Goal: Task Accomplishment & Management: Manage account settings

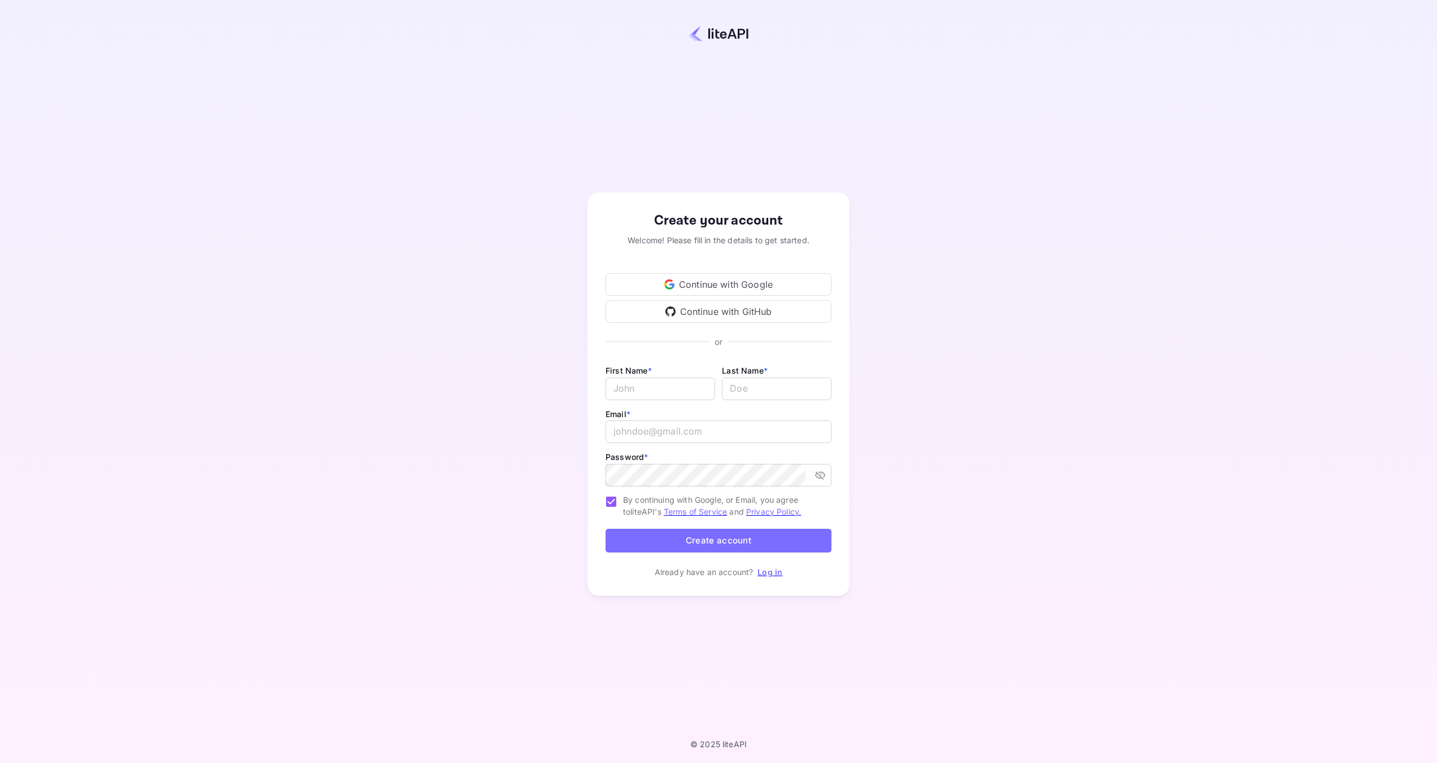
click at [726, 286] on div "Continue with Google" at bounding box center [718, 284] width 226 height 23
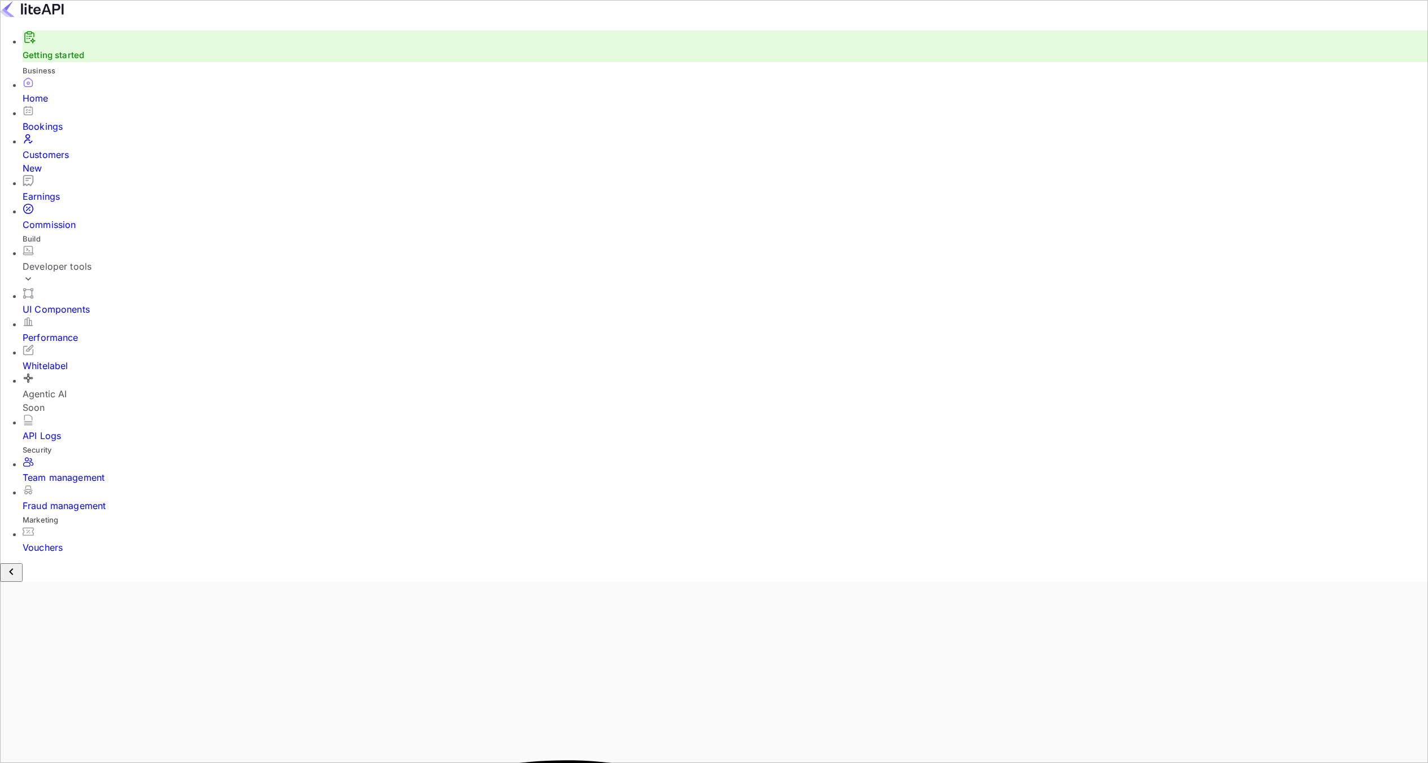
scroll to position [175, 402]
click at [72, 158] on div "Customers New" at bounding box center [725, 161] width 1405 height 27
click at [71, 251] on div "Developer tools" at bounding box center [730, 266] width 1414 height 43
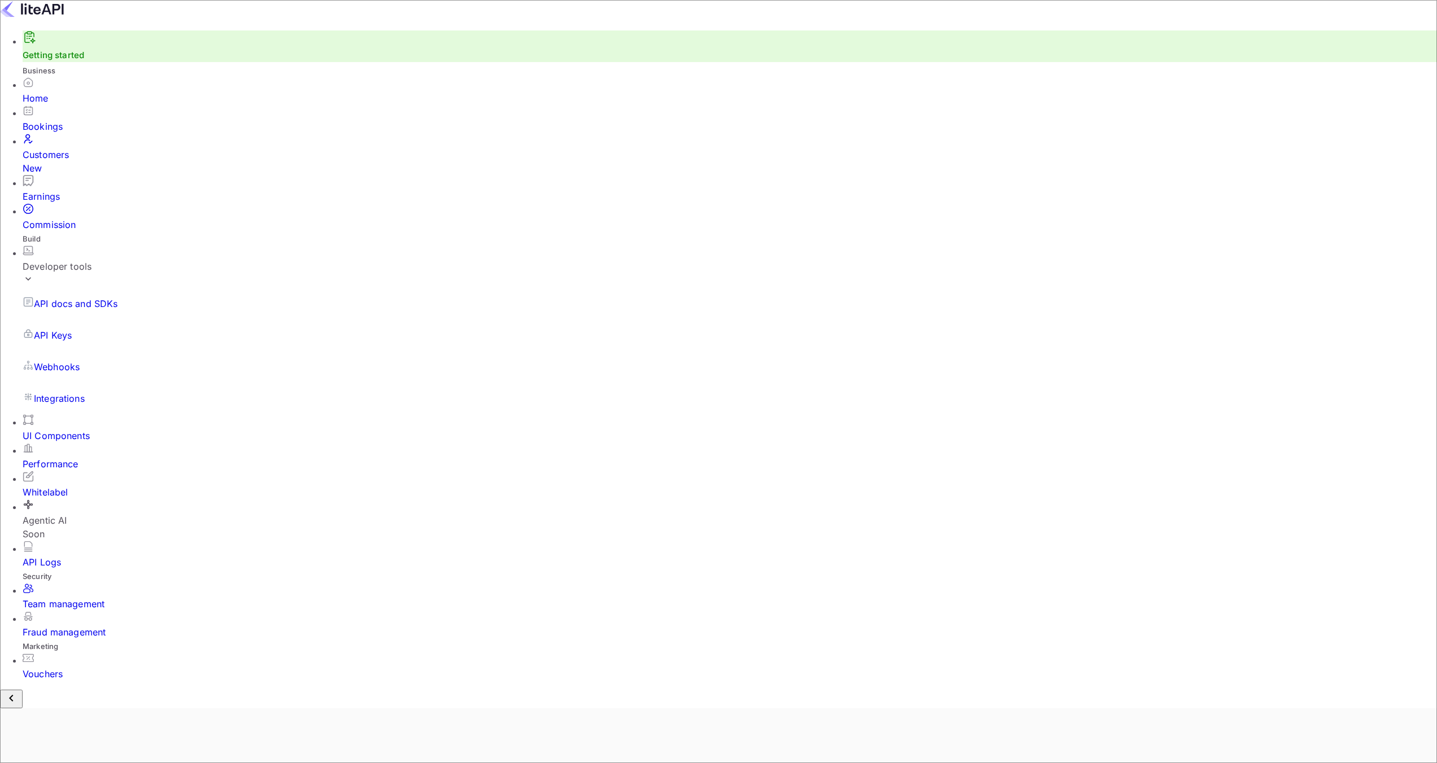
click at [82, 297] on p "API docs and SDKs" at bounding box center [76, 304] width 84 height 14
click at [67, 329] on p "API Keys" at bounding box center [53, 336] width 38 height 14
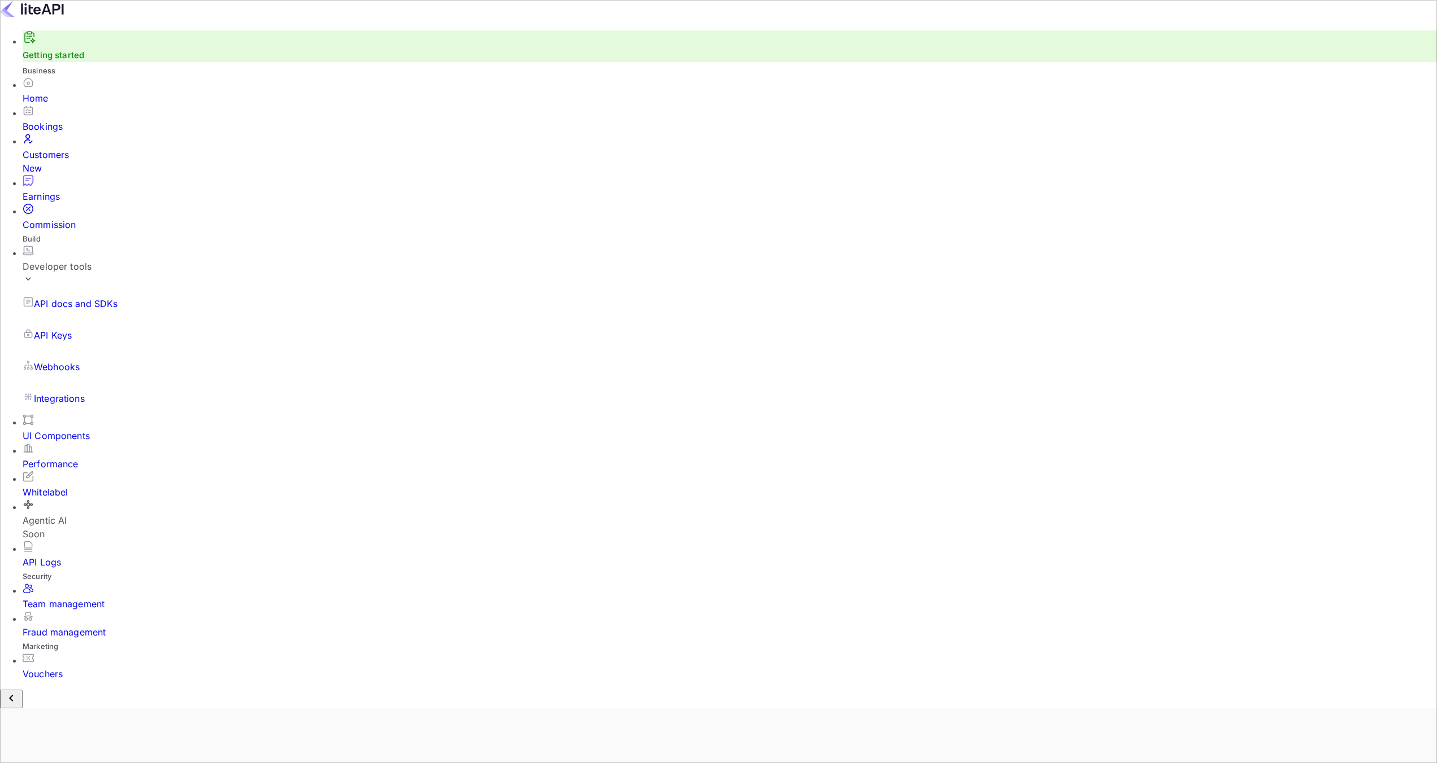
click at [62, 105] on div "Home" at bounding box center [730, 91] width 1414 height 28
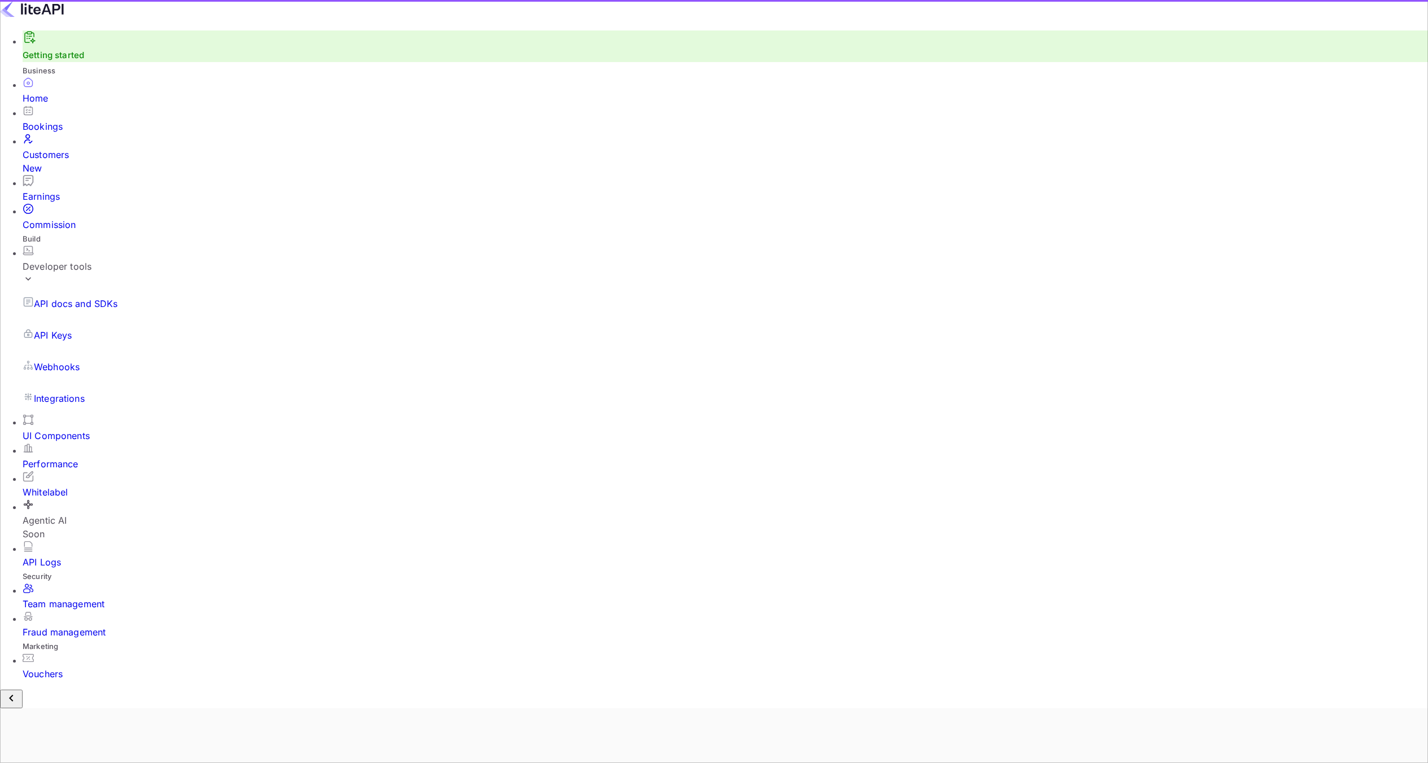
scroll to position [175, 402]
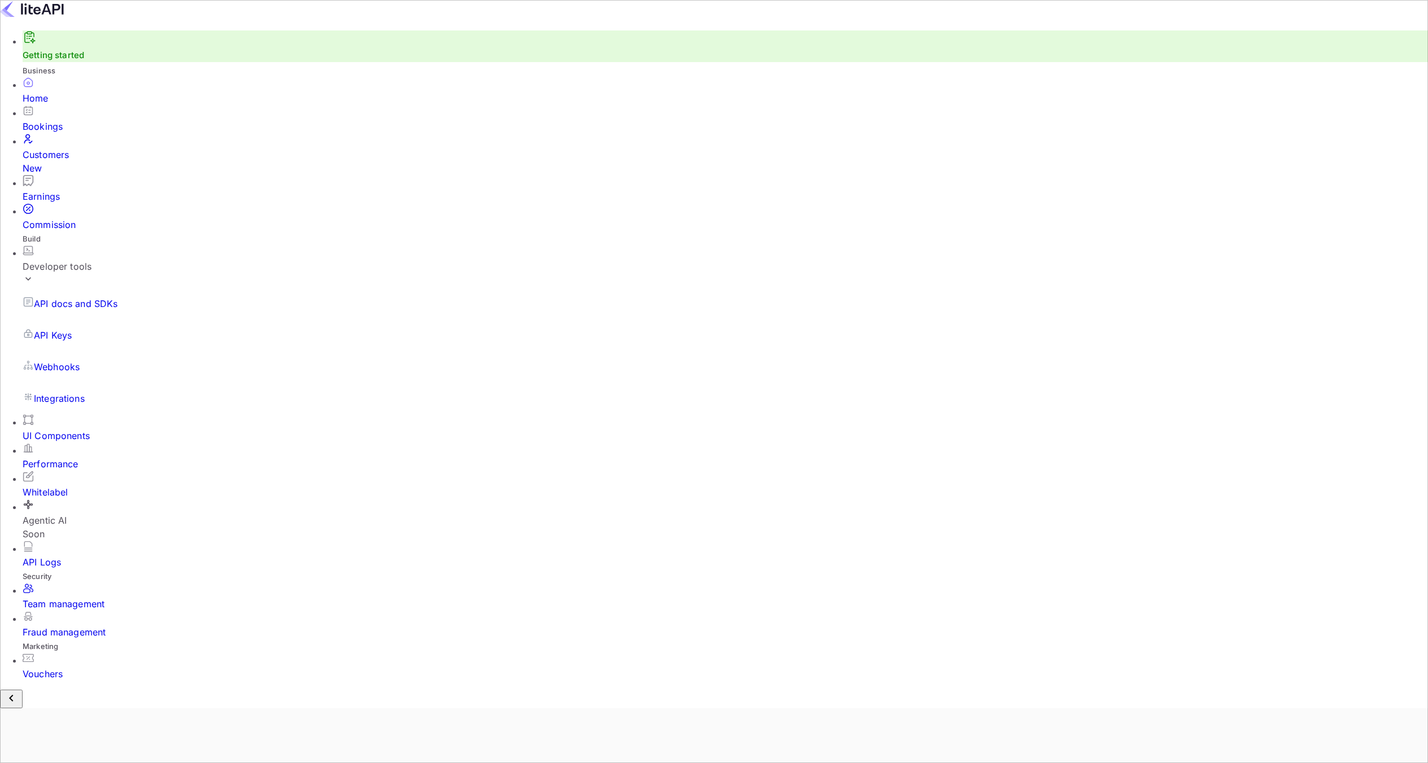
click at [77, 320] on link "API Keys" at bounding box center [725, 336] width 1405 height 32
click at [64, 556] on div "API Logs" at bounding box center [730, 563] width 1414 height 14
click at [69, 297] on p "API docs and SDKs" at bounding box center [76, 304] width 84 height 14
click at [75, 156] on div "Customers New" at bounding box center [730, 161] width 1414 height 27
click at [77, 133] on div "Bookings" at bounding box center [730, 127] width 1414 height 14
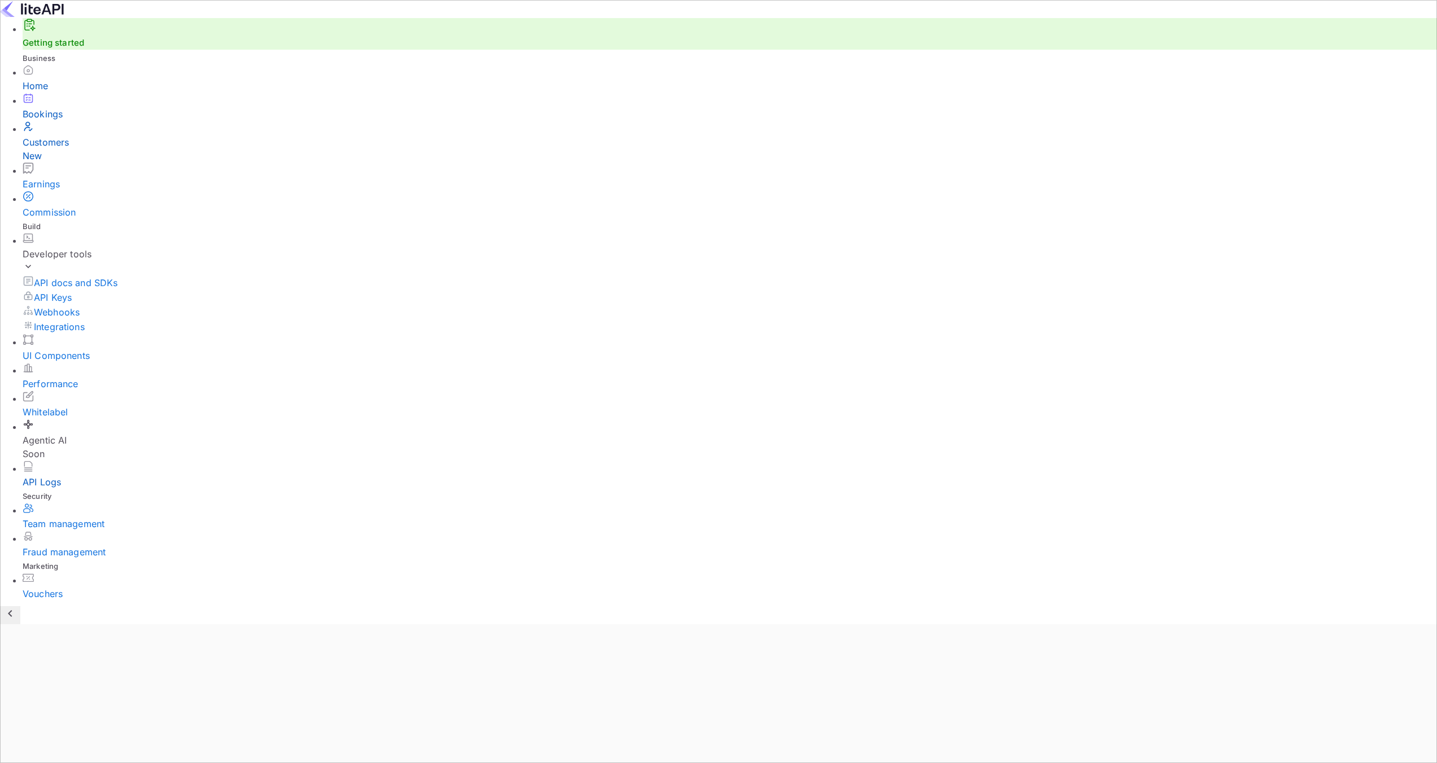
click at [73, 93] on div "Home" at bounding box center [730, 78] width 1414 height 28
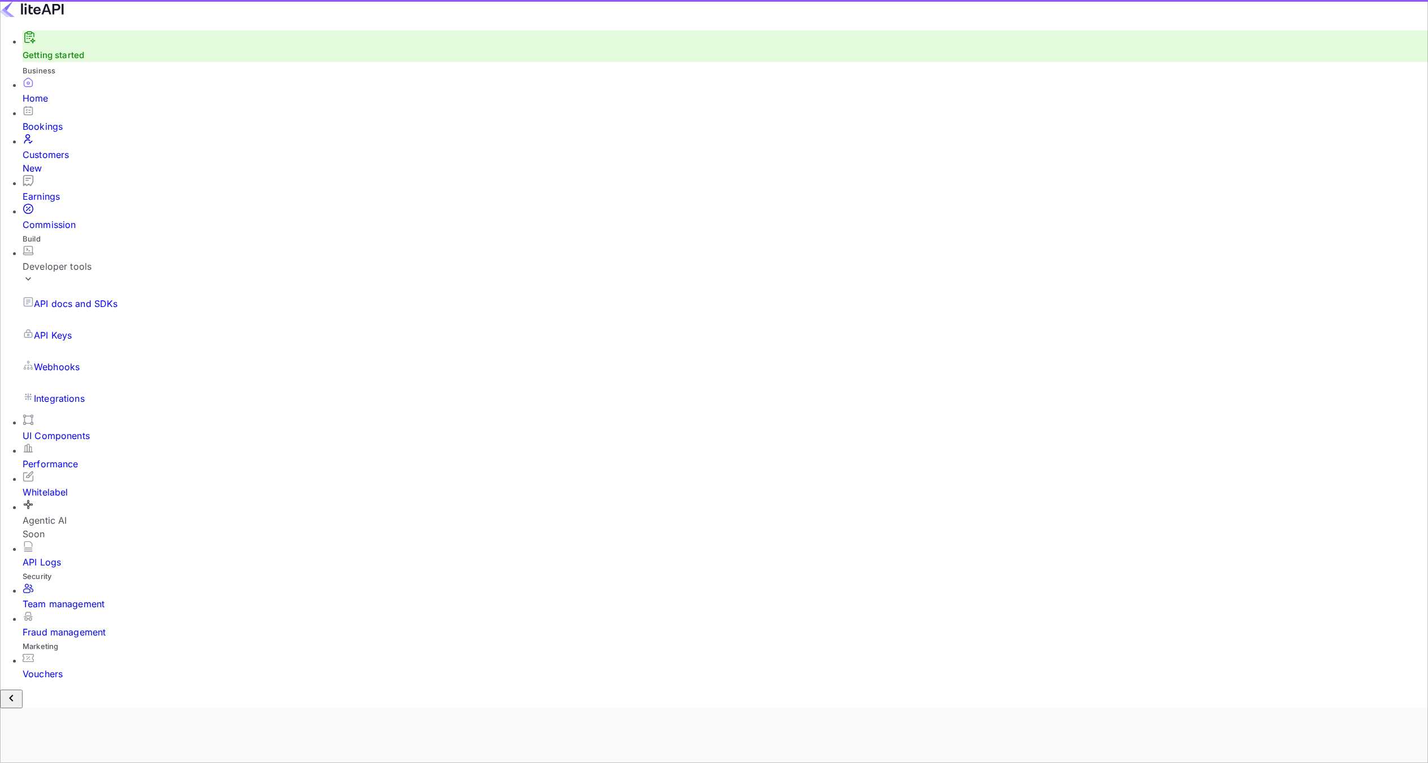
scroll to position [175, 402]
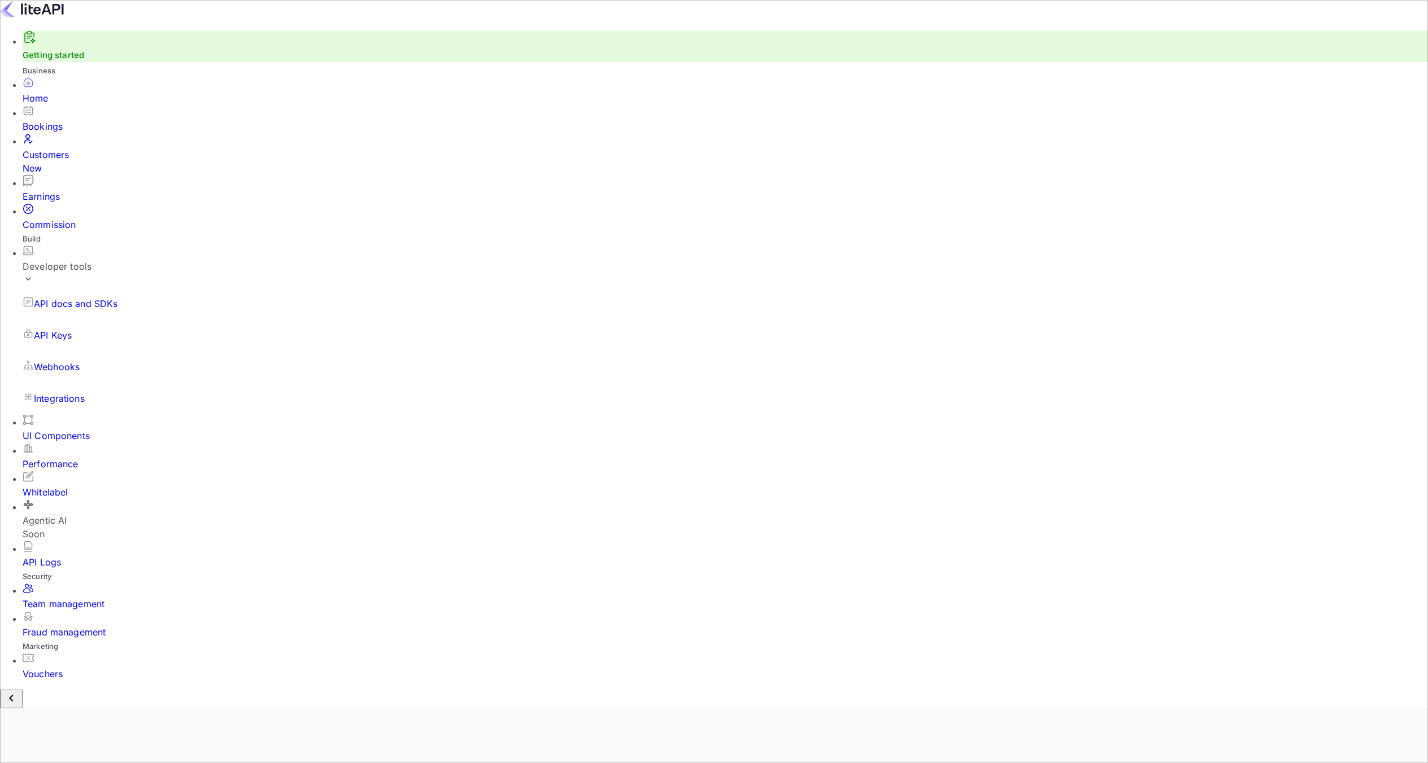
click at [71, 190] on div "Earnings" at bounding box center [725, 197] width 1405 height 14
drag, startPoint x: 68, startPoint y: 188, endPoint x: 67, endPoint y: 195, distance: 6.9
click at [67, 218] on div "Commission" at bounding box center [730, 225] width 1414 height 14
click at [59, 260] on div "Developer tools" at bounding box center [725, 267] width 1405 height 14
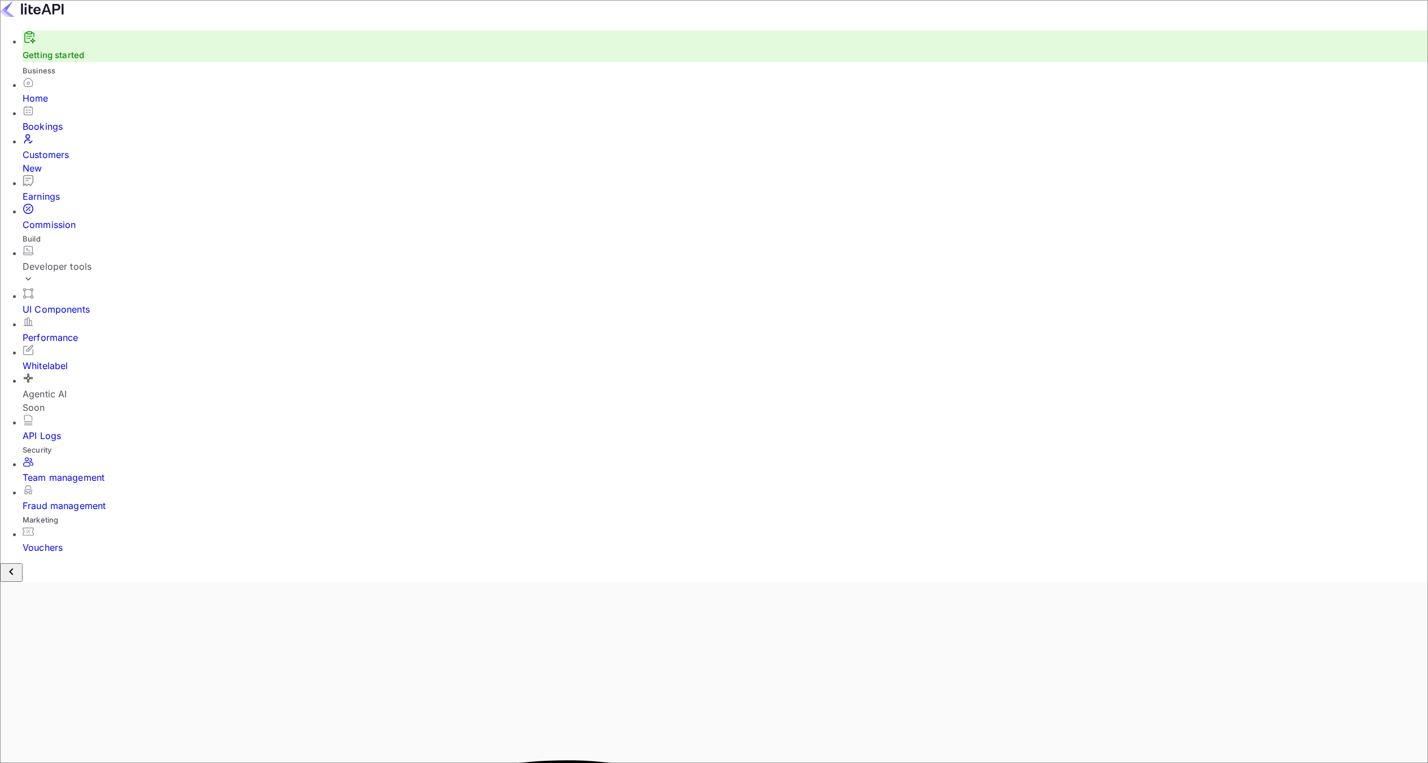
click at [59, 260] on div "Developer tools" at bounding box center [725, 267] width 1405 height 14
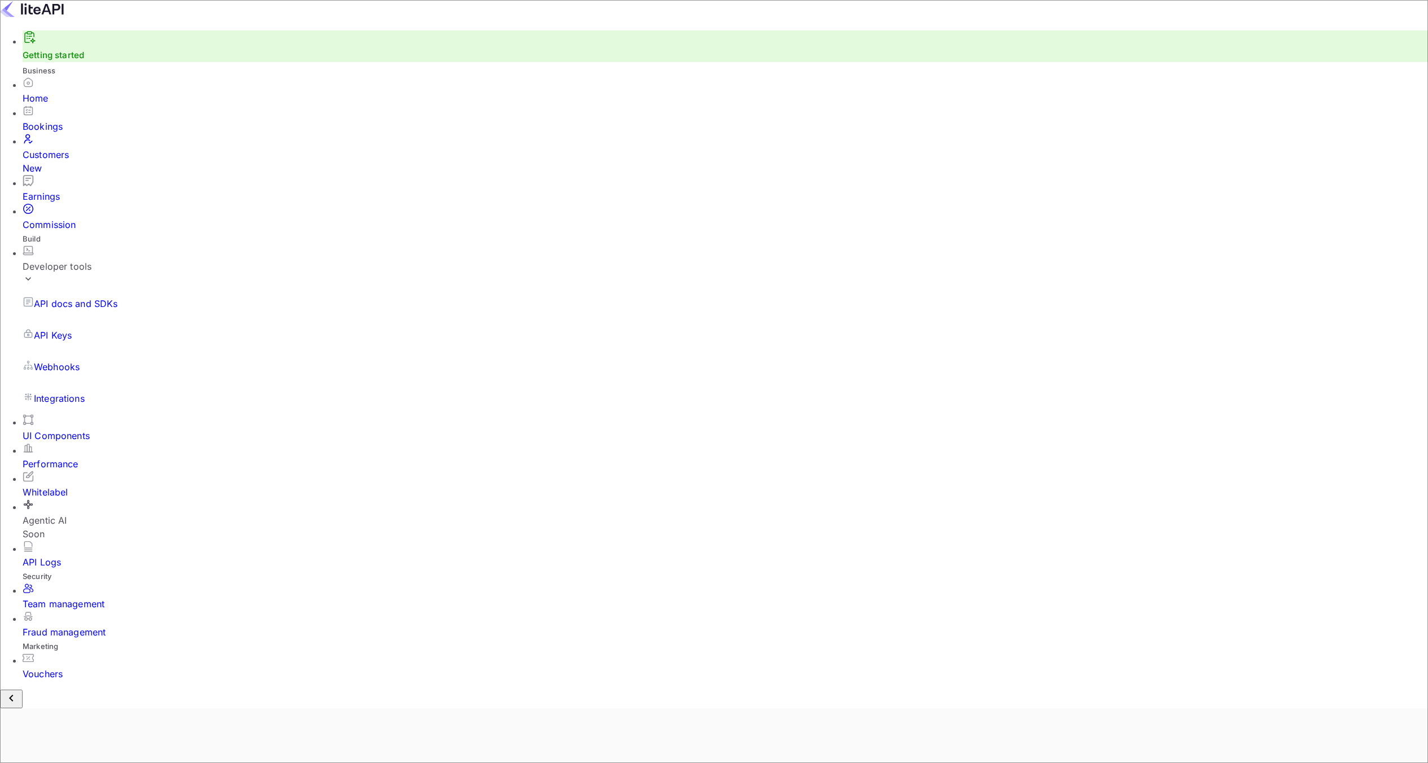
click at [82, 190] on div "Earnings" at bounding box center [725, 197] width 1405 height 14
click at [79, 154] on div "Customers New" at bounding box center [730, 161] width 1414 height 27
click at [76, 133] on div "Bookings" at bounding box center [730, 127] width 1414 height 14
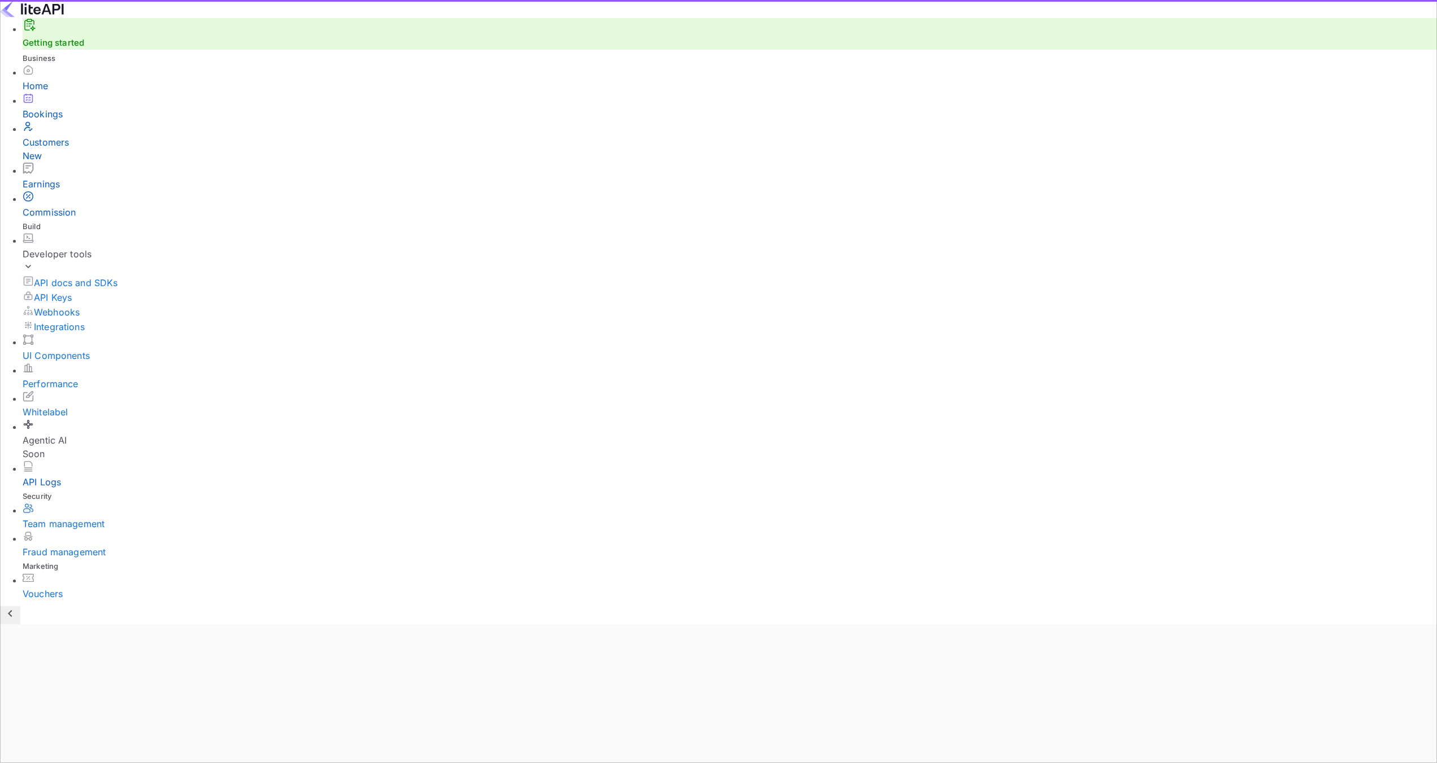
click at [75, 93] on div "Home" at bounding box center [730, 86] width 1414 height 14
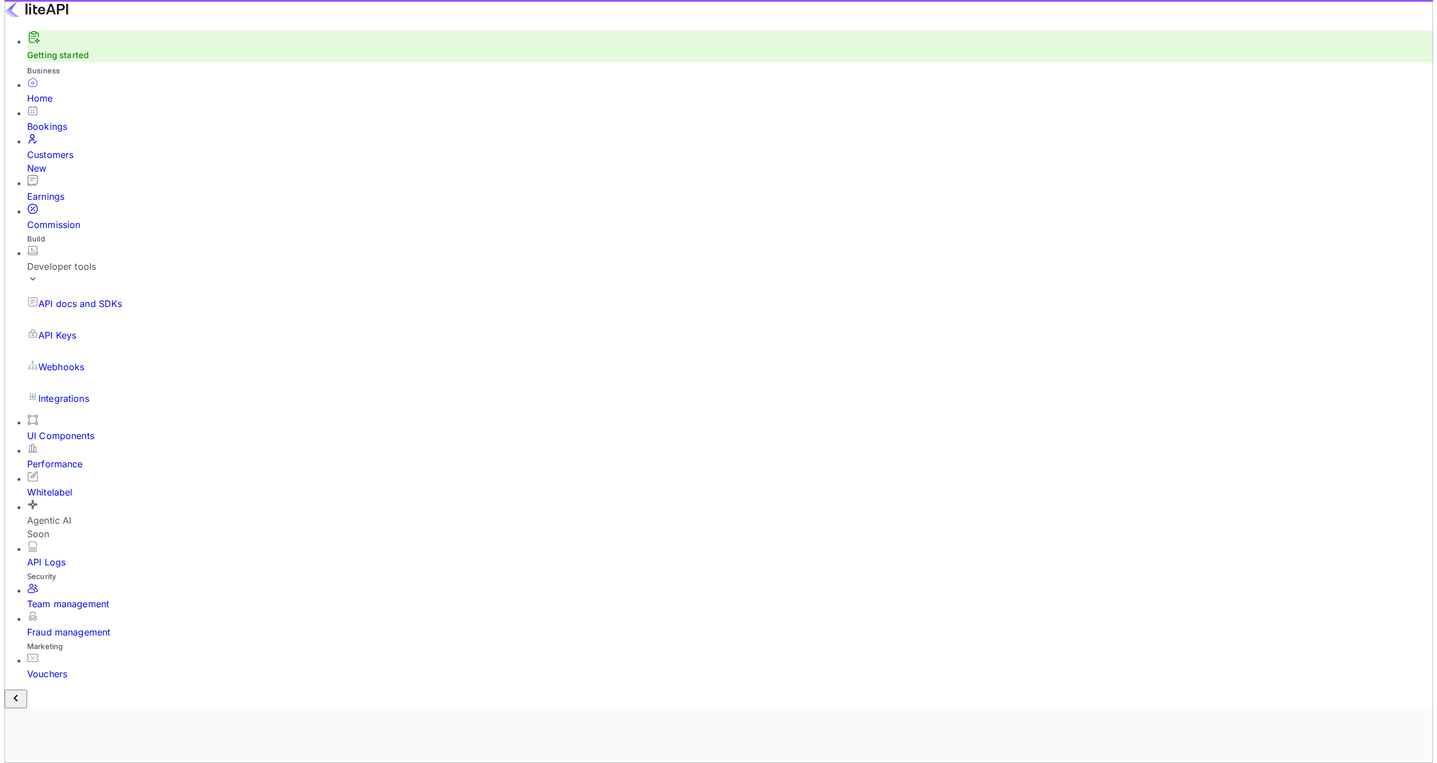
scroll to position [175, 402]
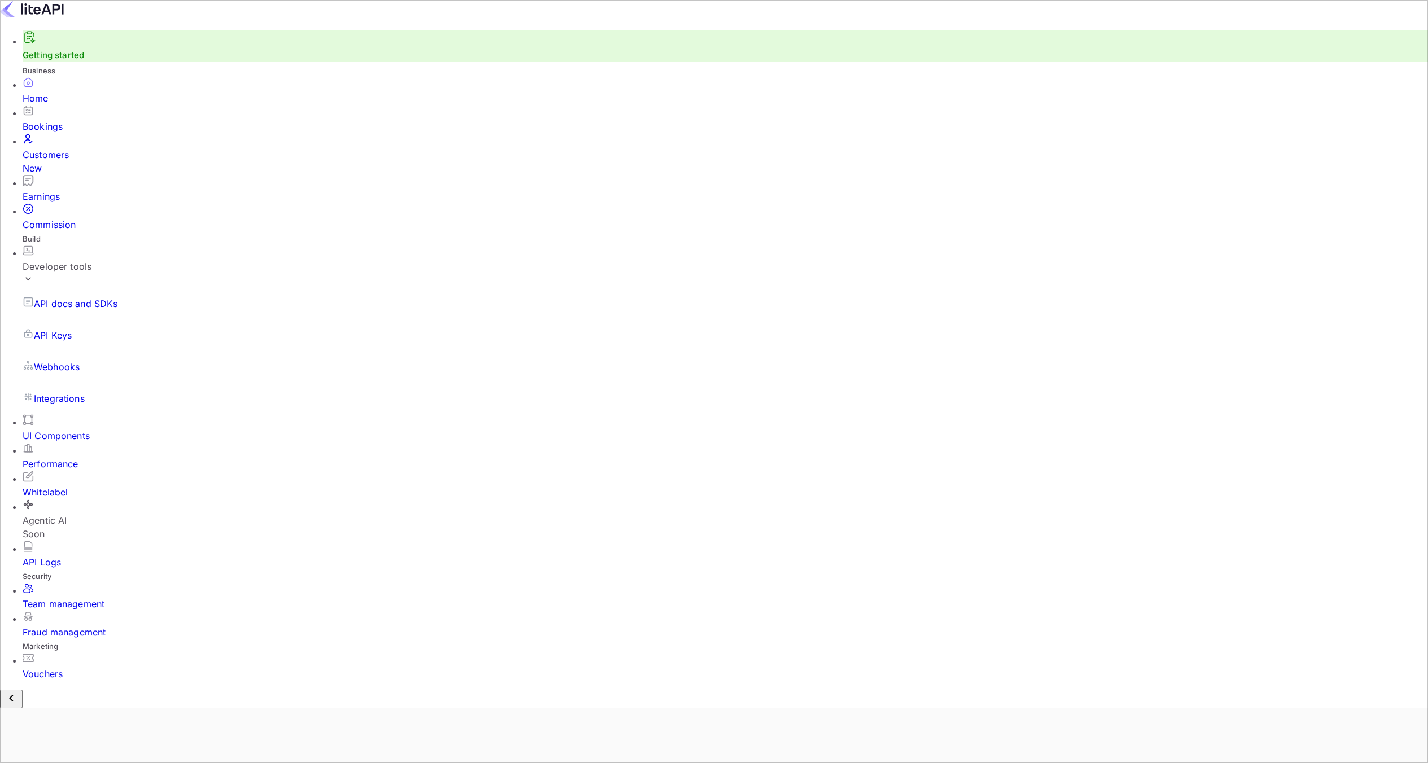
click at [91, 260] on div "Developer tools" at bounding box center [725, 267] width 1405 height 14
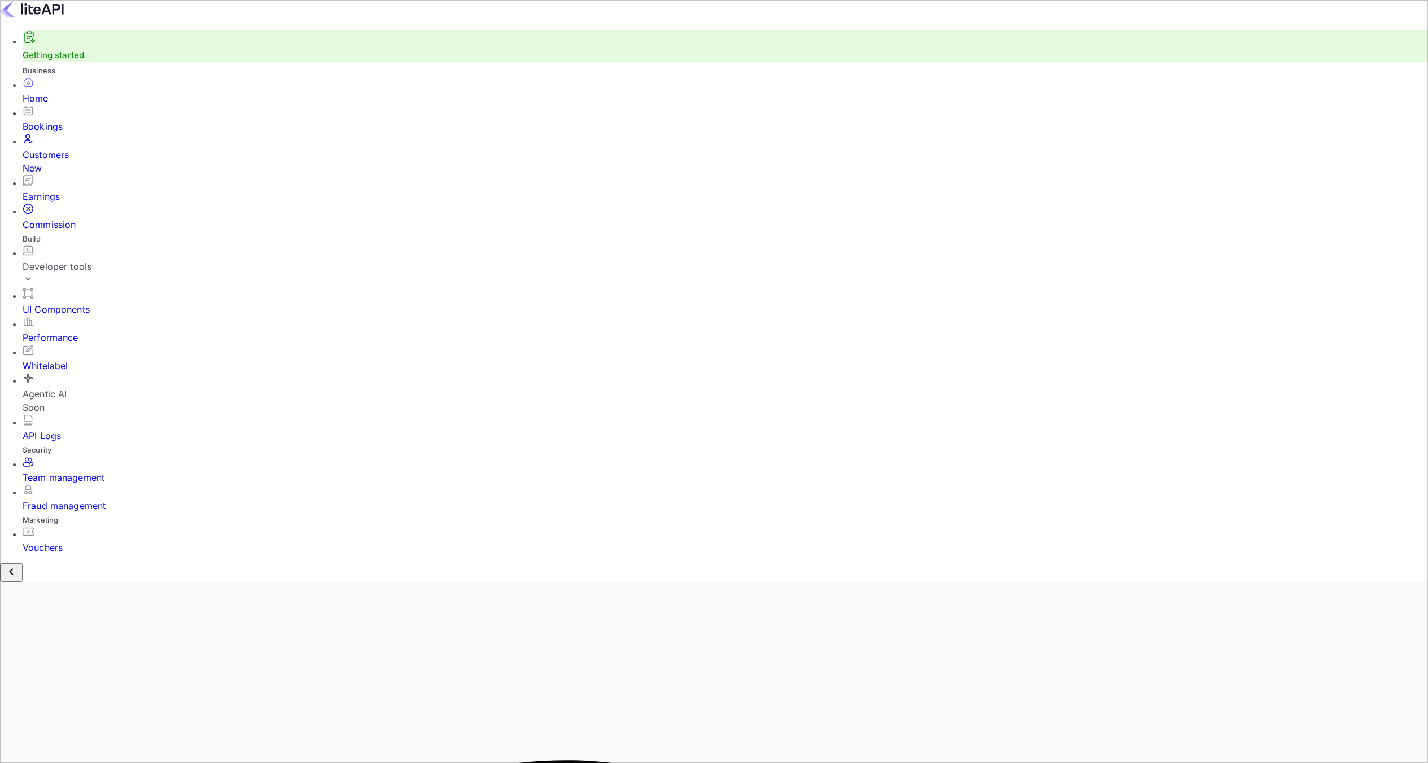
click at [95, 260] on div "Developer tools" at bounding box center [725, 267] width 1405 height 14
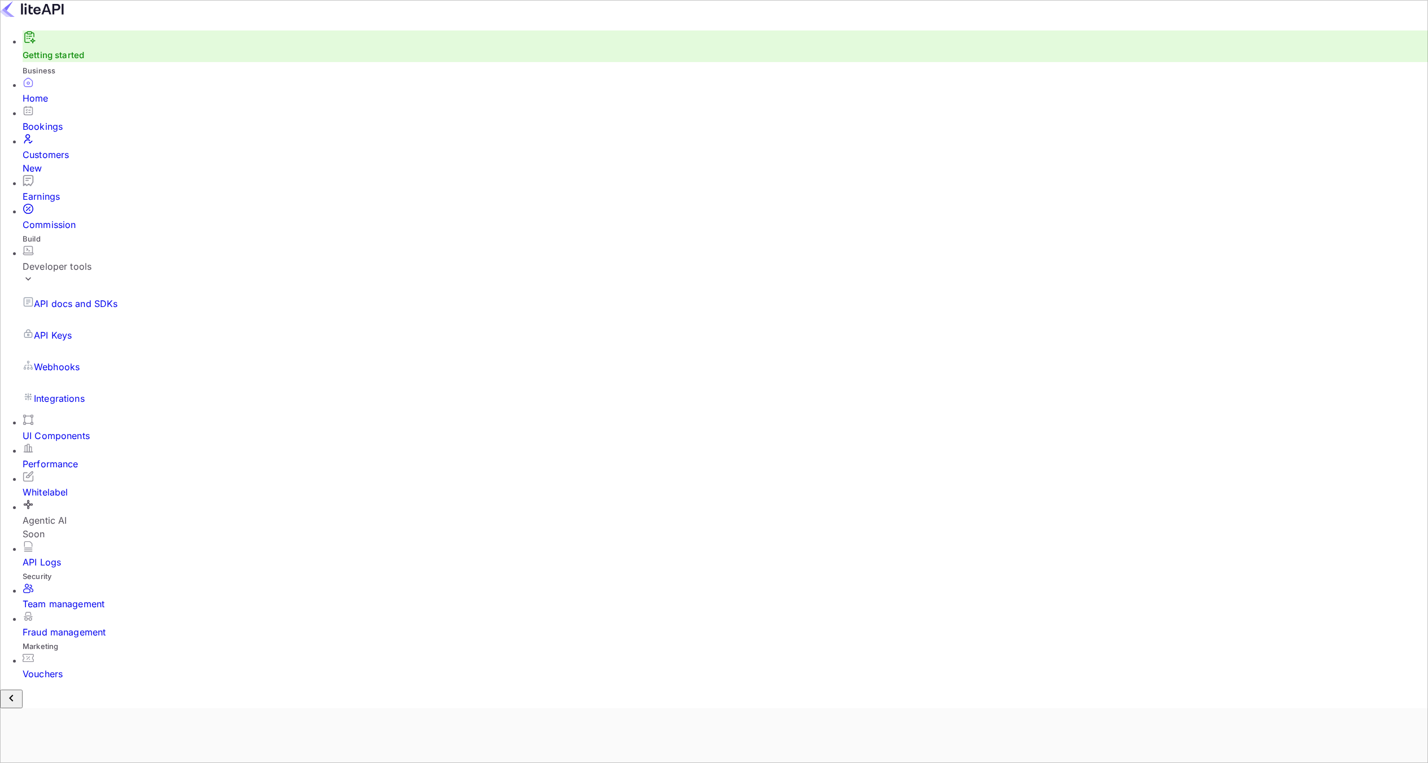
click at [53, 329] on p "API Keys" at bounding box center [53, 336] width 38 height 14
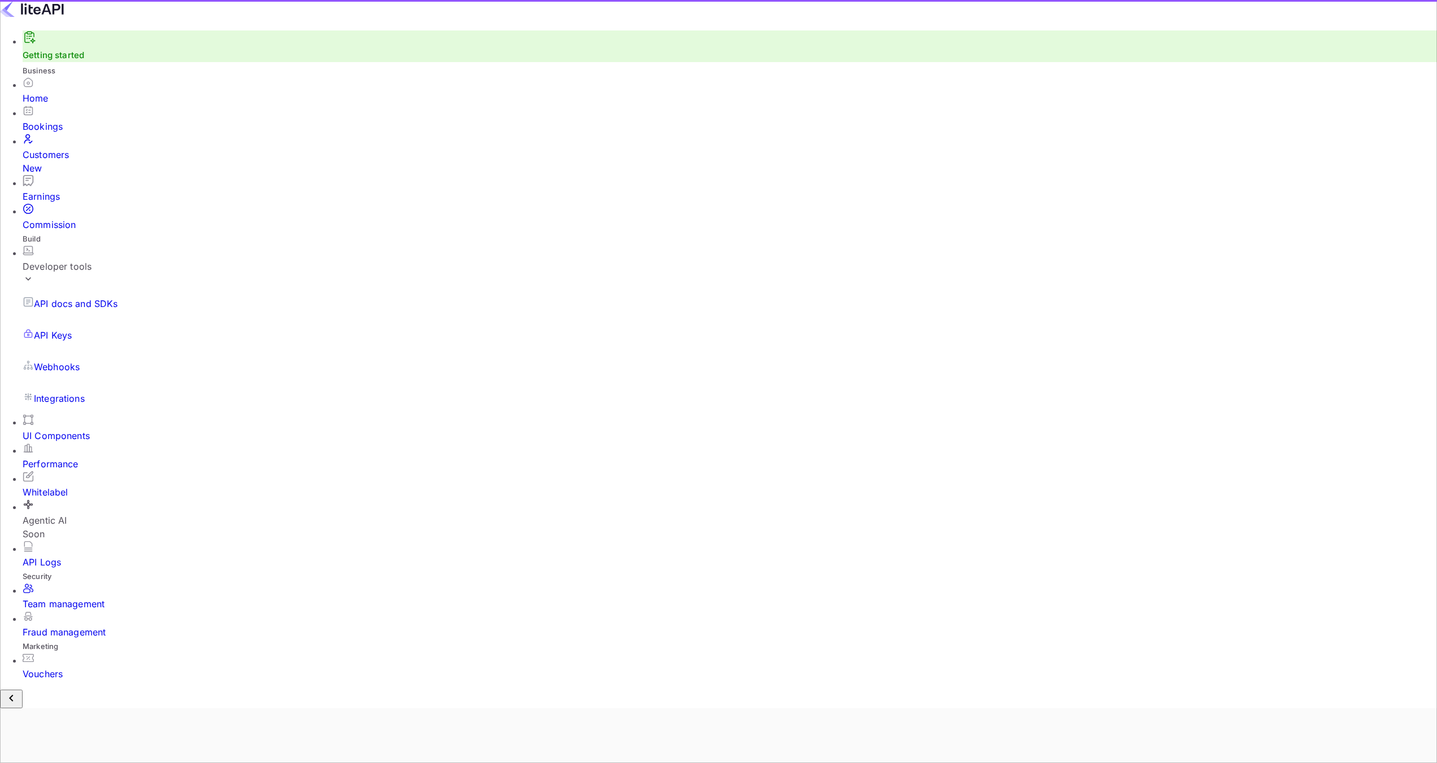
click at [59, 297] on p "API docs and SDKs" at bounding box center [76, 304] width 84 height 14
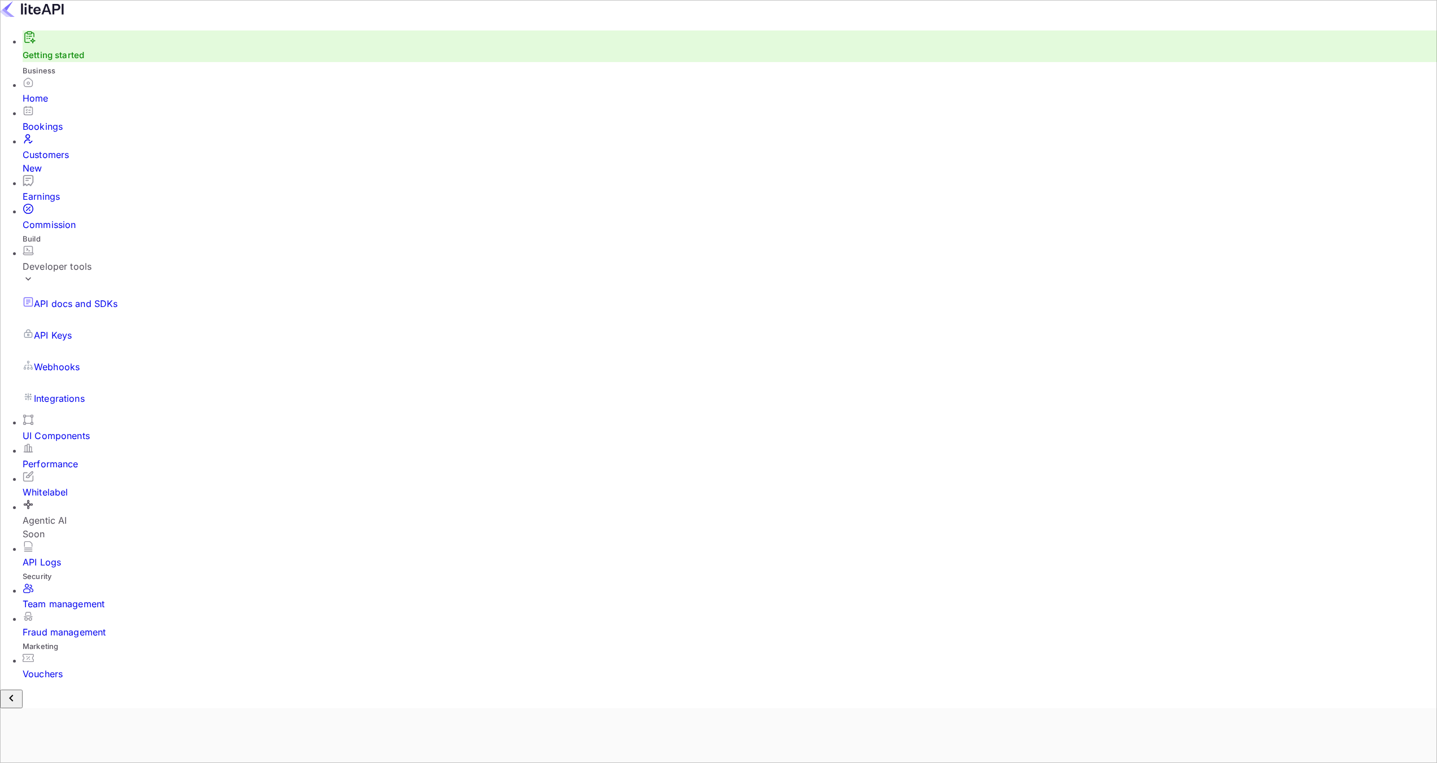
click at [71, 329] on p "API Keys" at bounding box center [53, 336] width 38 height 14
click at [1101, 447] on input "Switch" at bounding box center [718, 381] width 1437 height 763
checkbox input "true"
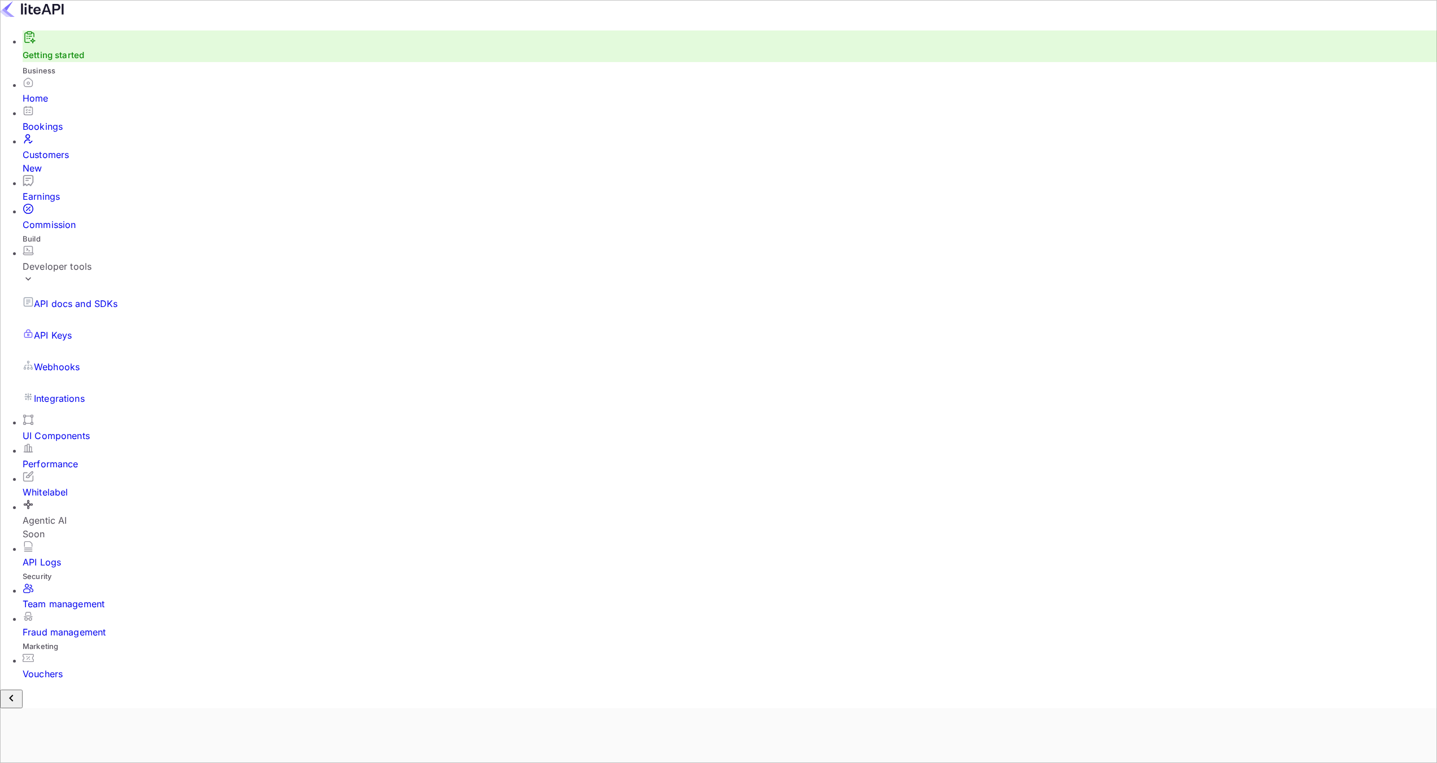
drag, startPoint x: 424, startPoint y: 446, endPoint x: 606, endPoint y: 453, distance: 182.5
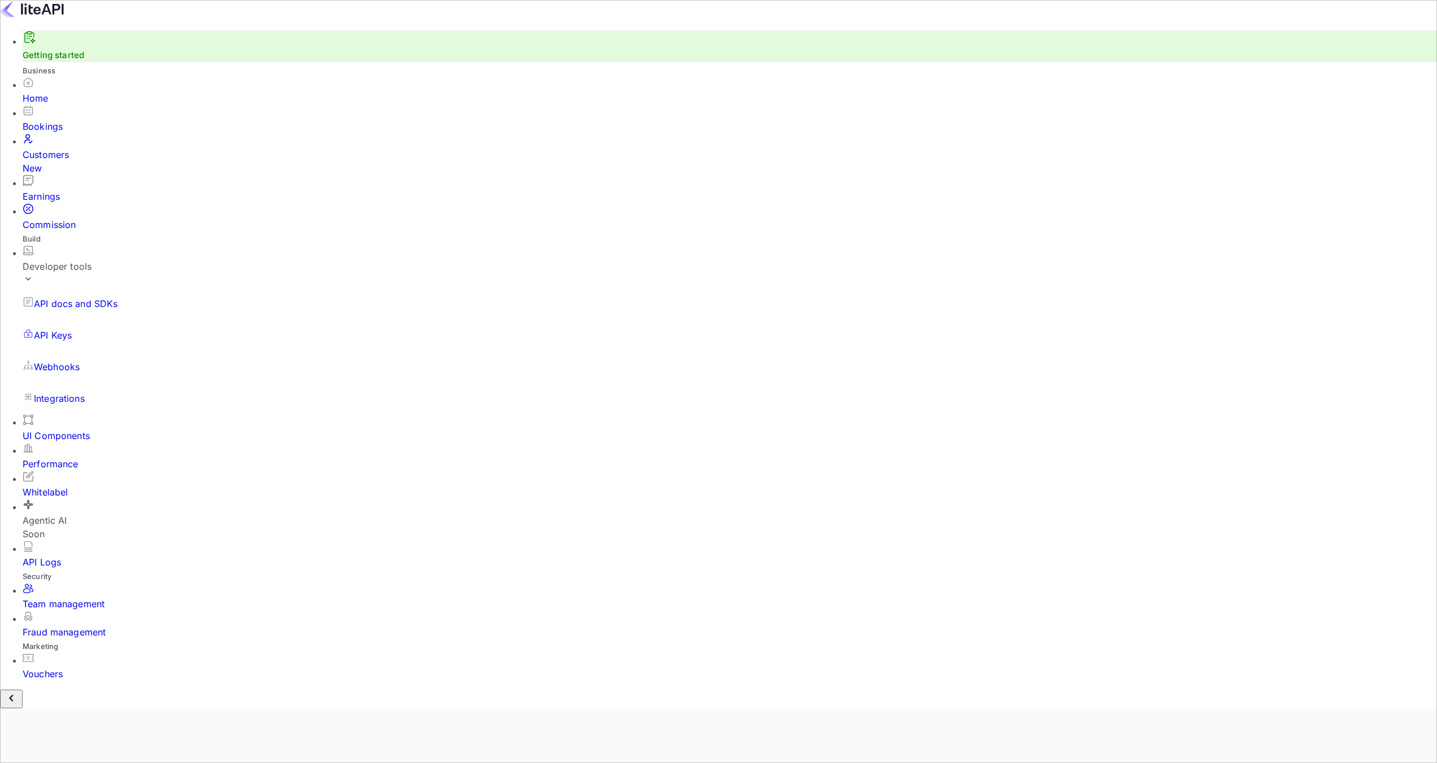
copy span "sand_e9408690-d735-4b7a-bbe3-a1b0f68850c9"
